Goal: Task Accomplishment & Management: Use online tool/utility

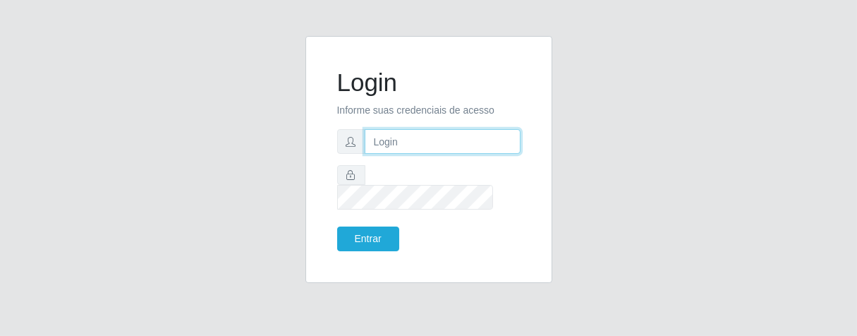
click at [439, 154] on input "text" at bounding box center [443, 141] width 156 height 25
type input "e"
type input "[PERSON_NAME]"
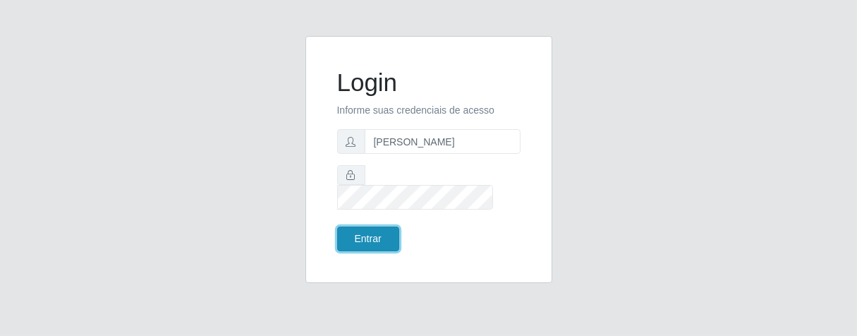
click at [381, 227] on button "Entrar" at bounding box center [368, 238] width 62 height 25
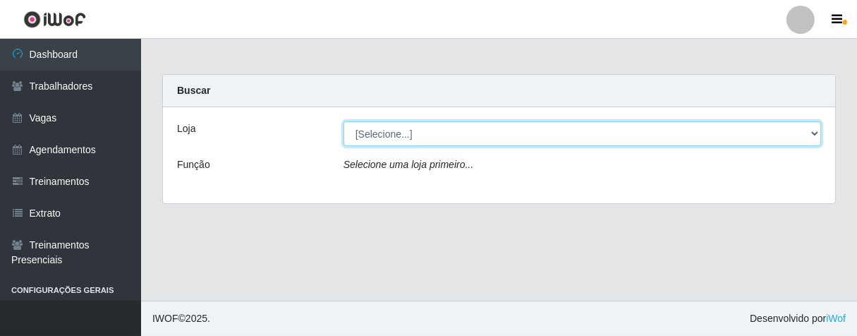
drag, startPoint x: 812, startPoint y: 135, endPoint x: 805, endPoint y: 138, distance: 7.6
click at [812, 135] on select "[Selecione...] Superbox [GEOGRAPHIC_DATA] - Bessa" at bounding box center [581, 133] width 477 height 25
select select "206"
click at [343, 121] on select "[Selecione...] Superbox [GEOGRAPHIC_DATA] - Bessa" at bounding box center [581, 133] width 477 height 25
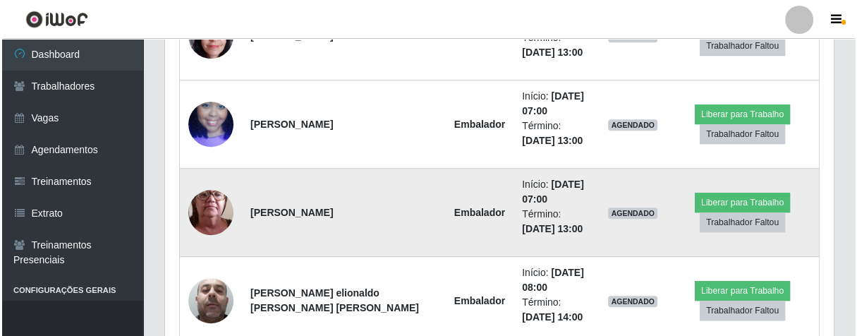
scroll to position [548, 0]
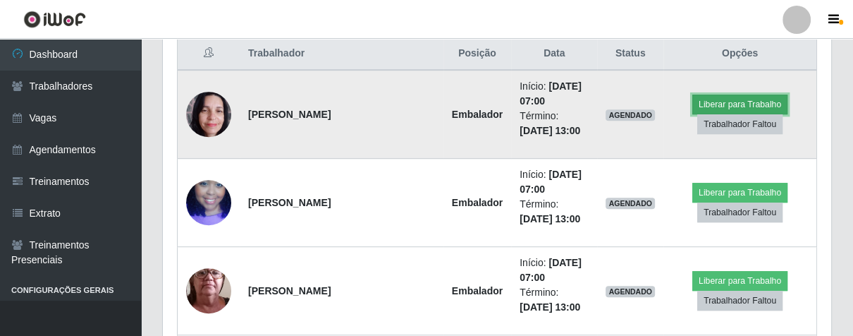
click at [729, 101] on button "Liberar para Trabalho" at bounding box center [740, 105] width 95 height 20
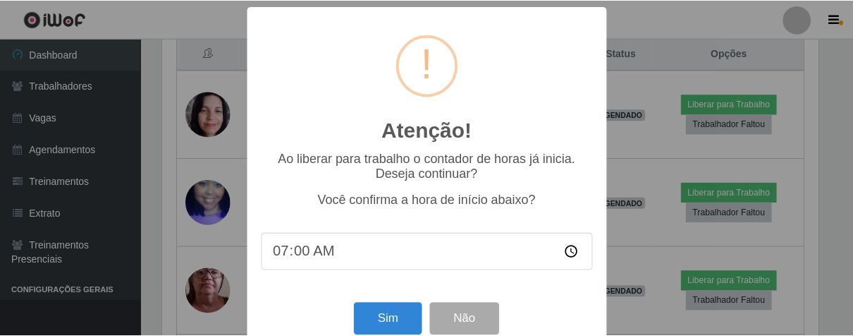
scroll to position [31, 0]
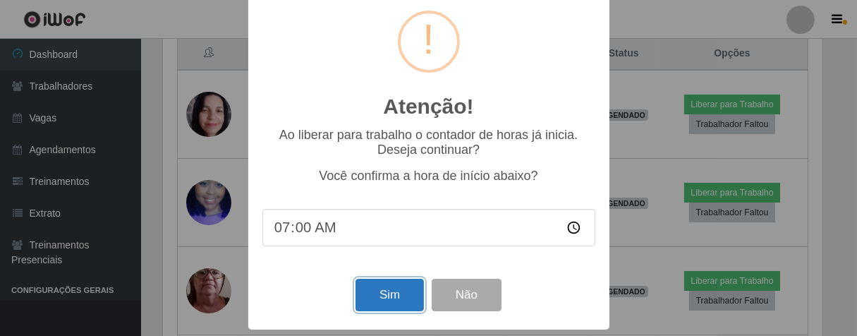
click at [382, 299] on button "Sim" at bounding box center [389, 295] width 68 height 33
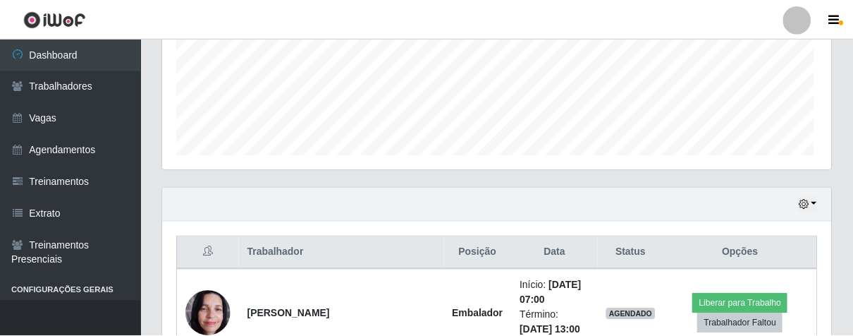
scroll to position [292, 660]
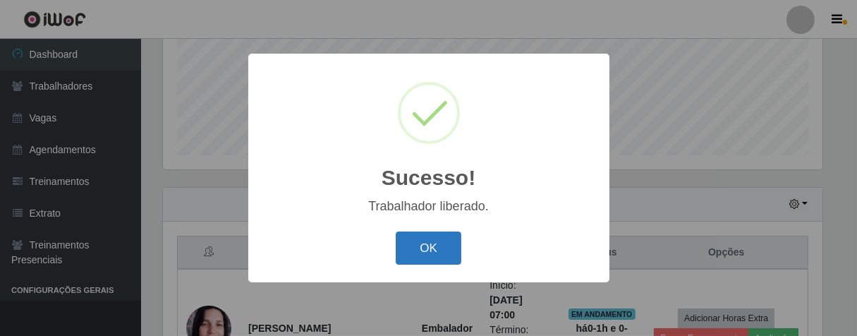
click at [434, 259] on button "OK" at bounding box center [429, 247] width 66 height 33
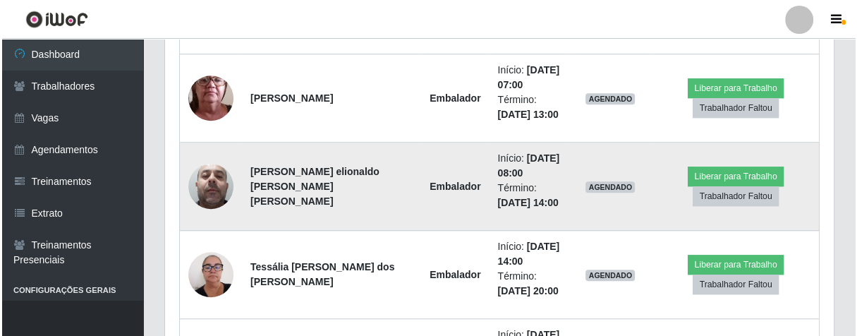
scroll to position [584, 0]
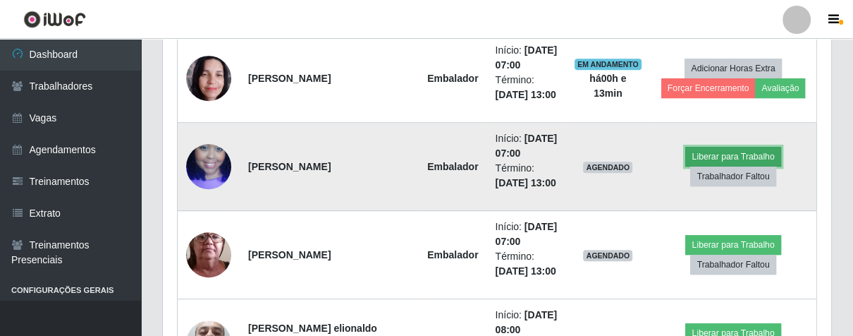
click at [708, 151] on button "Liberar para Trabalho" at bounding box center [733, 157] width 95 height 20
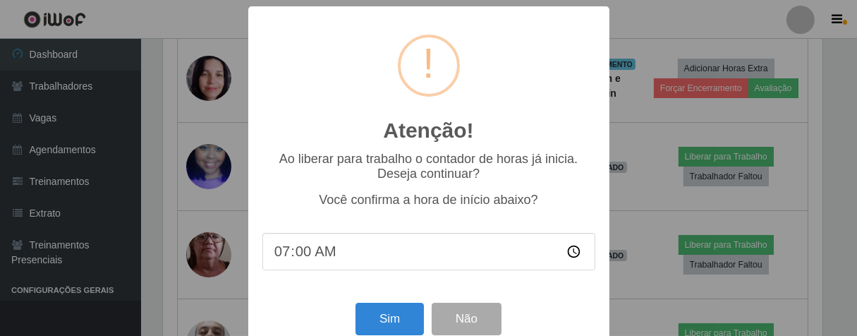
scroll to position [292, 660]
type input "07:14"
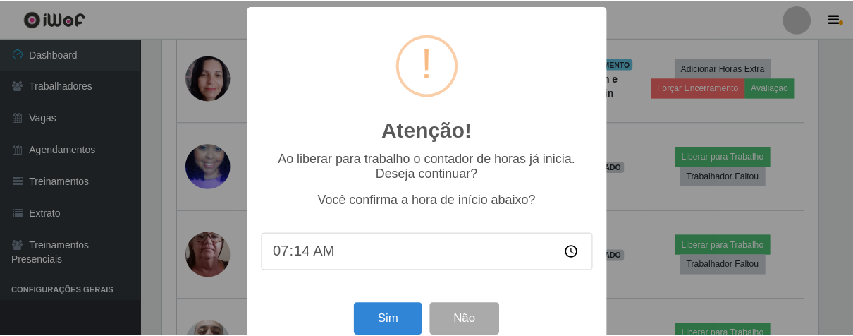
scroll to position [31, 0]
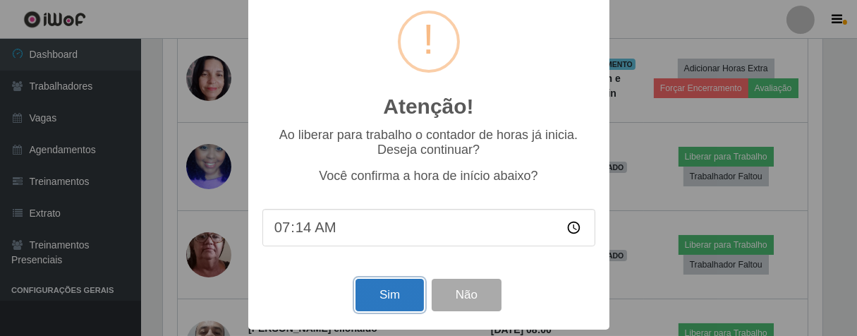
click at [386, 295] on button "Sim" at bounding box center [389, 295] width 68 height 33
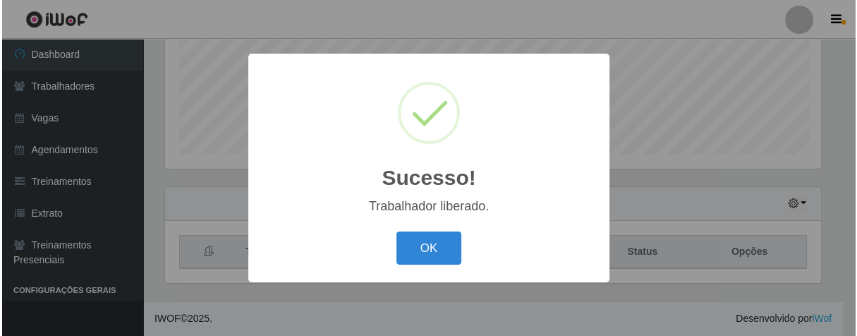
scroll to position [292, 660]
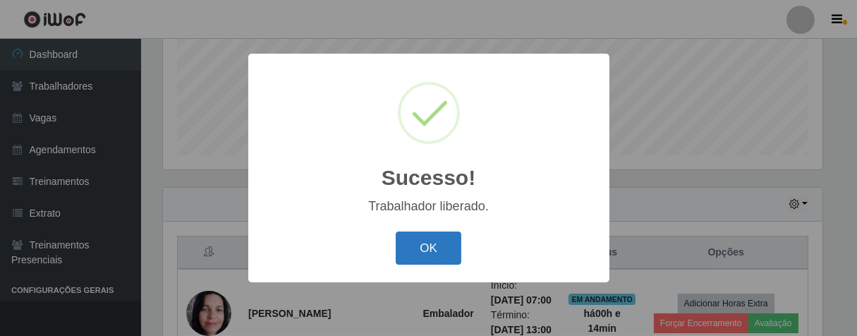
click at [418, 247] on button "OK" at bounding box center [429, 247] width 66 height 33
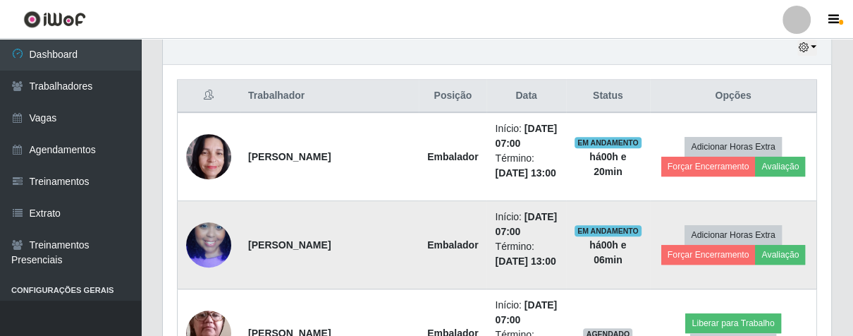
scroll to position [662, 0]
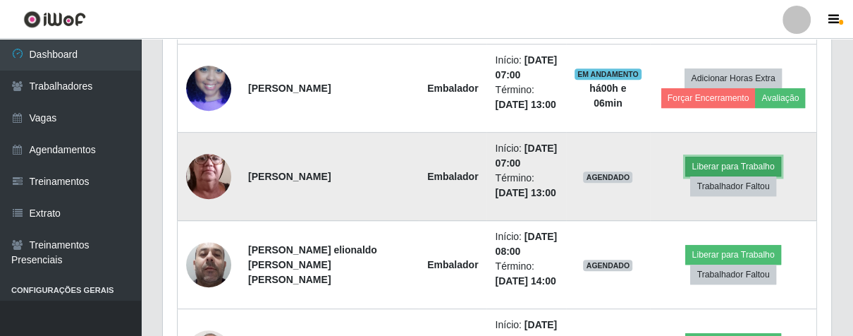
click at [698, 167] on button "Liberar para Trabalho" at bounding box center [733, 167] width 95 height 20
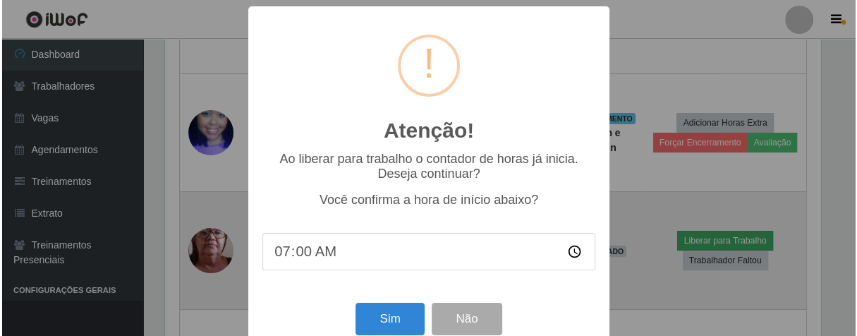
scroll to position [292, 660]
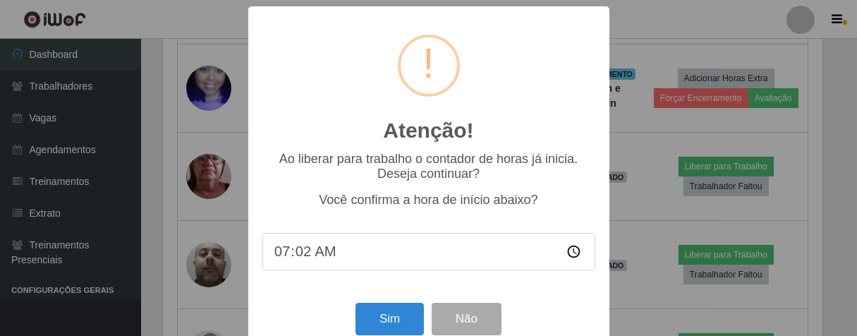
type input "07:21"
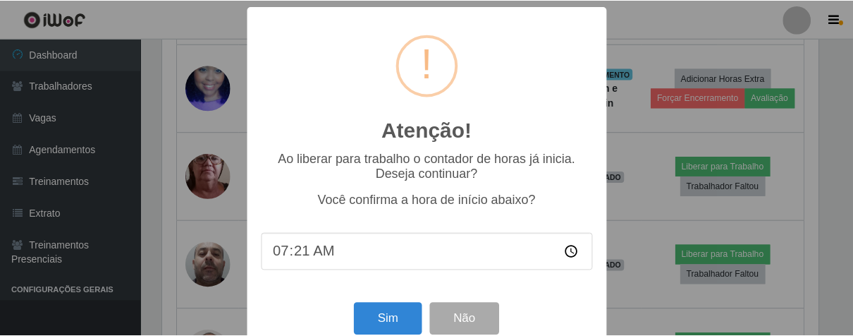
scroll to position [31, 0]
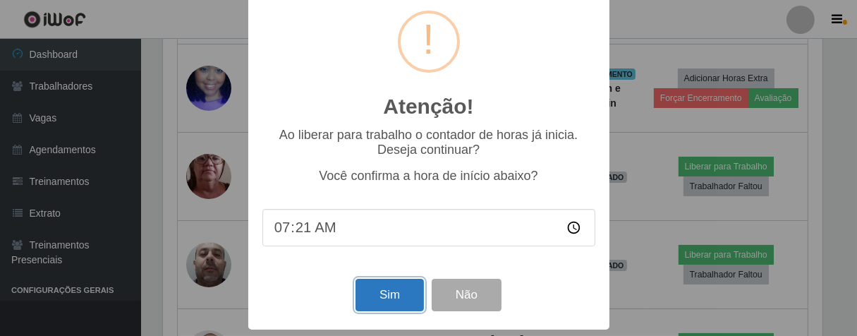
click at [365, 298] on button "Sim" at bounding box center [389, 295] width 68 height 33
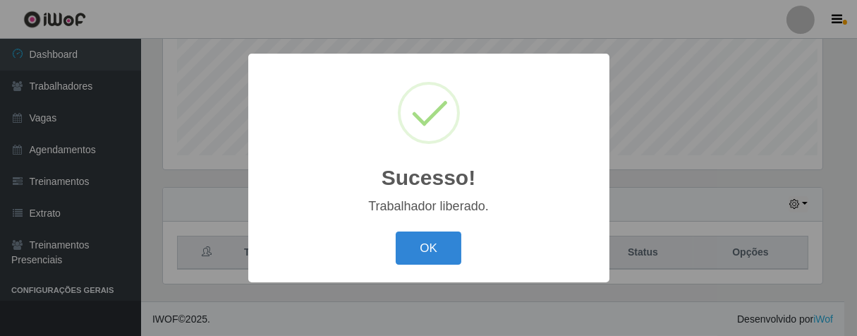
scroll to position [292, 660]
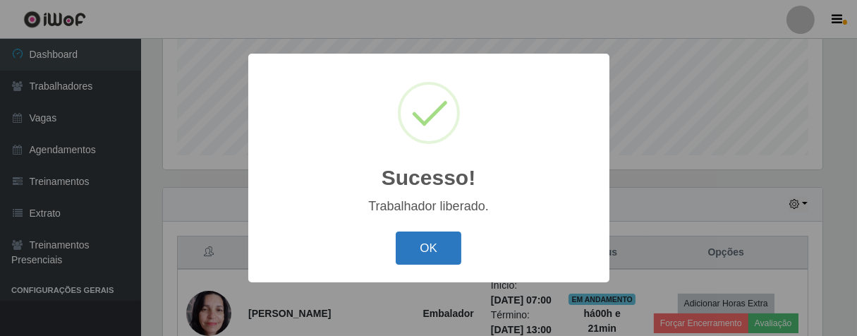
click at [425, 243] on button "OK" at bounding box center [429, 247] width 66 height 33
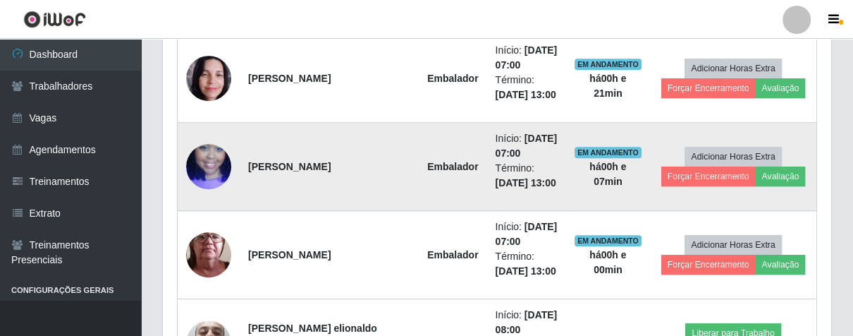
scroll to position [662, 0]
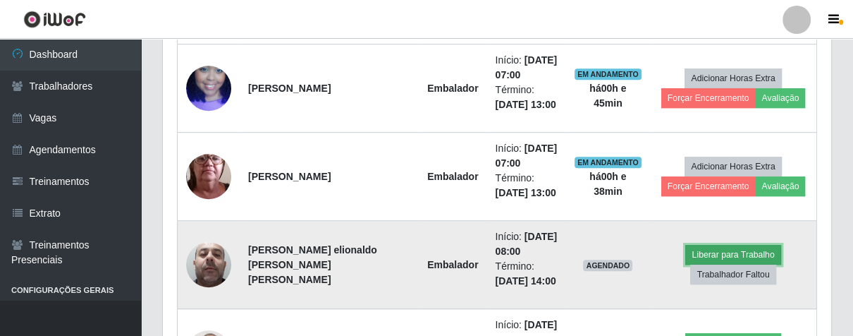
click at [693, 246] on button "Liberar para Trabalho" at bounding box center [733, 255] width 95 height 20
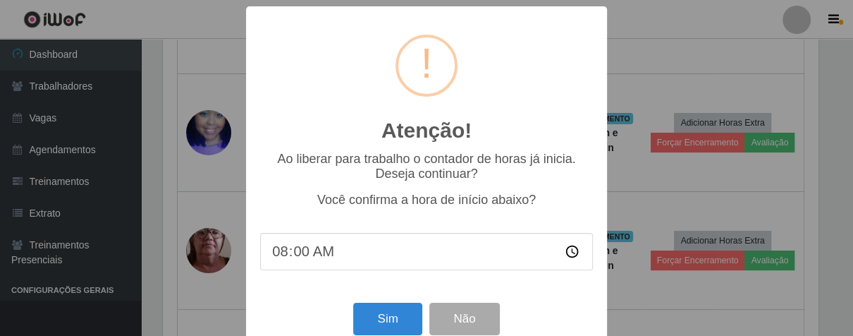
scroll to position [292, 660]
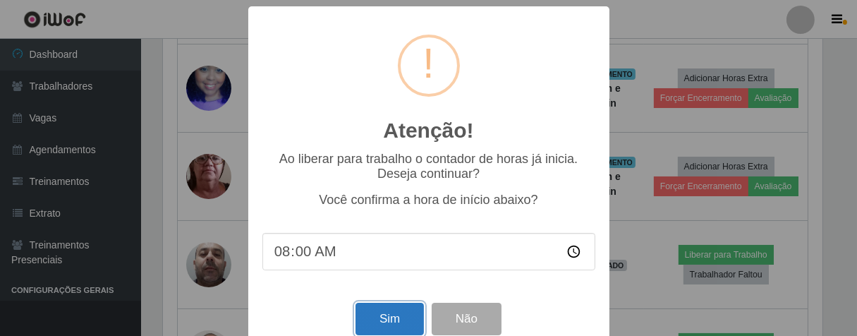
click at [377, 320] on button "Sim" at bounding box center [389, 319] width 68 height 33
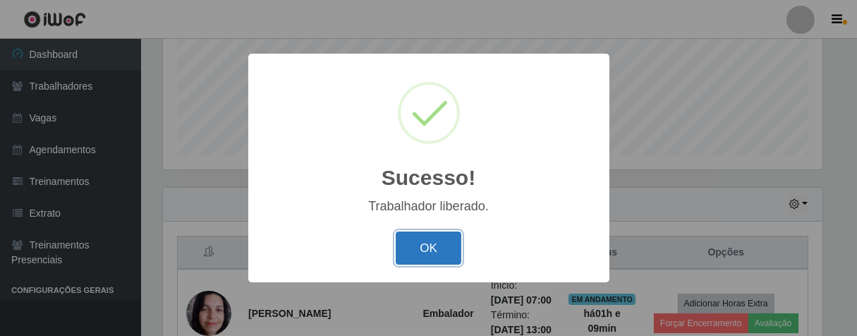
click at [425, 243] on button "OK" at bounding box center [429, 247] width 66 height 33
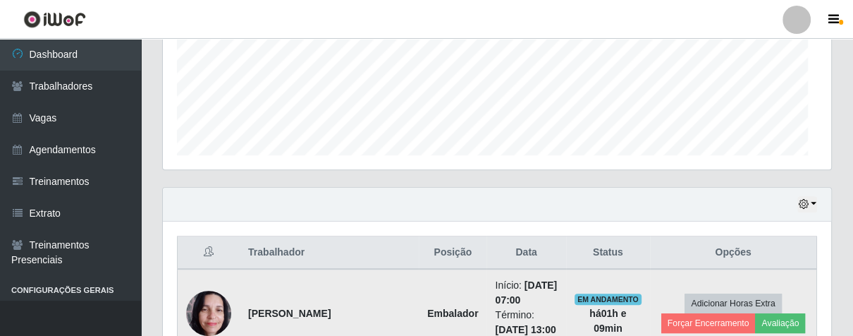
scroll to position [292, 668]
